Goal: Transaction & Acquisition: Subscribe to service/newsletter

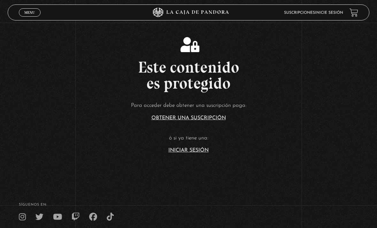
scroll to position [110, 0]
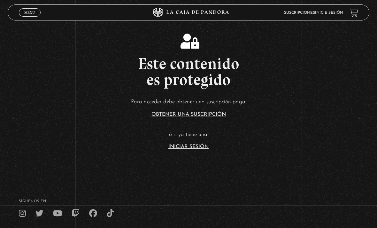
click at [200, 149] on link "Iniciar Sesión" at bounding box center [188, 146] width 40 height 5
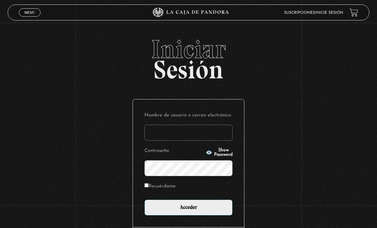
type input "tamarachaves1994@gmail.com"
click at [189, 211] on input "Acceder" at bounding box center [188, 207] width 88 height 16
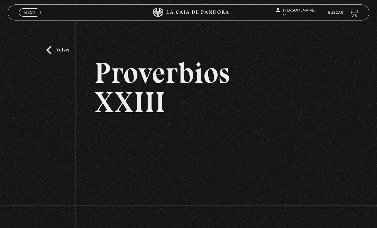
click at [54, 53] on link "Volver" at bounding box center [58, 50] width 24 height 9
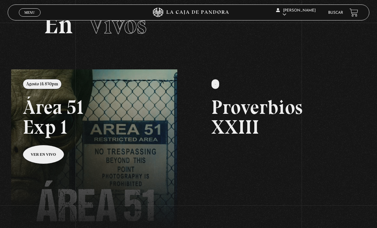
scroll to position [31, 0]
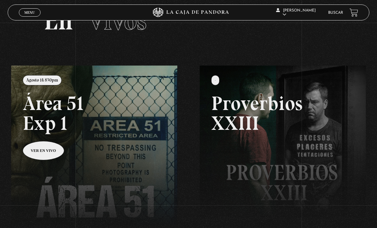
click at [38, 156] on link at bounding box center [199, 180] width 377 height 228
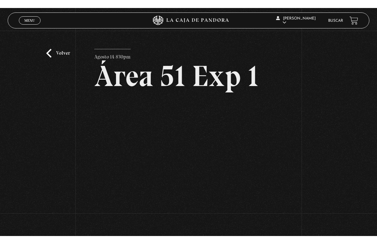
scroll to position [8, 0]
